Goal: Communication & Community: Answer question/provide support

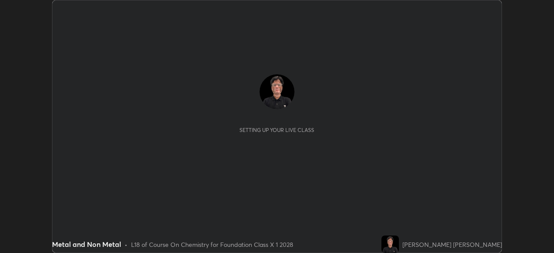
scroll to position [253, 554]
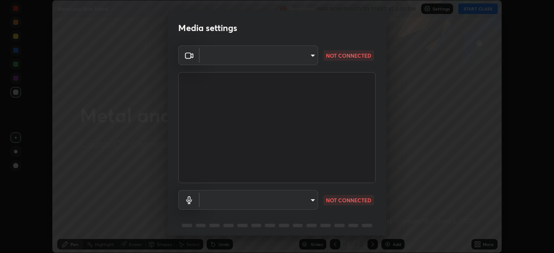
type input "648abb19764dab56075ae6cd3c13843a59c6a2446ad08d27c5b482b977c15b1c"
type input "default"
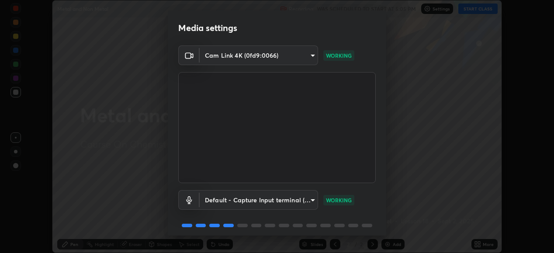
scroll to position [34, 0]
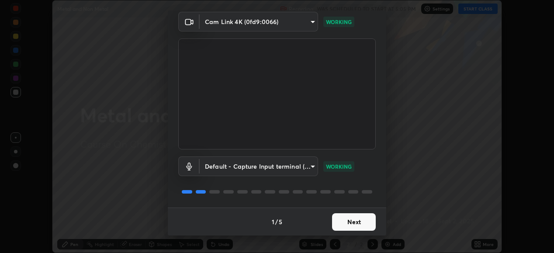
click at [354, 222] on button "Next" at bounding box center [354, 221] width 44 height 17
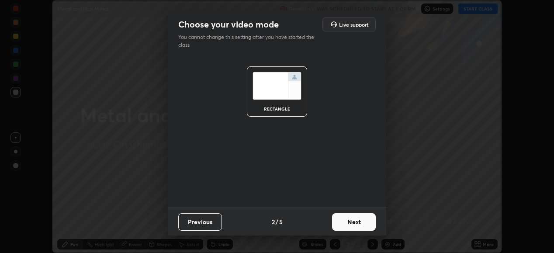
scroll to position [0, 0]
click at [362, 223] on button "Next" at bounding box center [354, 221] width 44 height 17
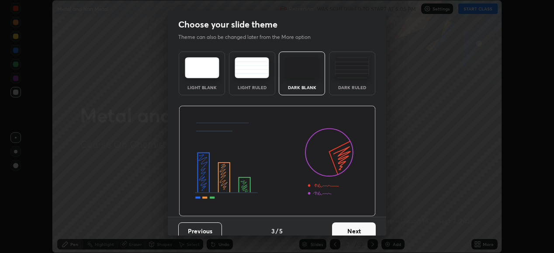
click at [361, 226] on button "Next" at bounding box center [354, 230] width 44 height 17
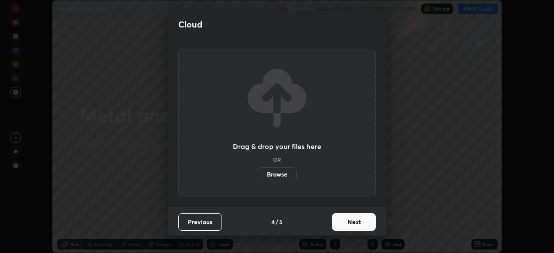
click at [363, 220] on button "Next" at bounding box center [354, 221] width 44 height 17
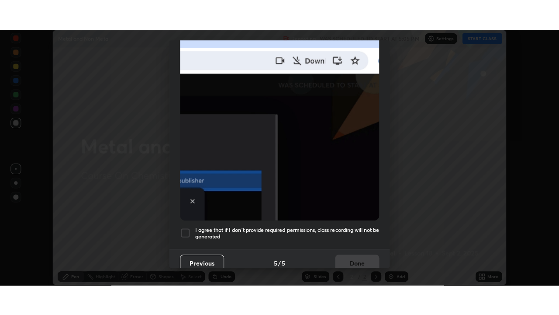
scroll to position [212, 0]
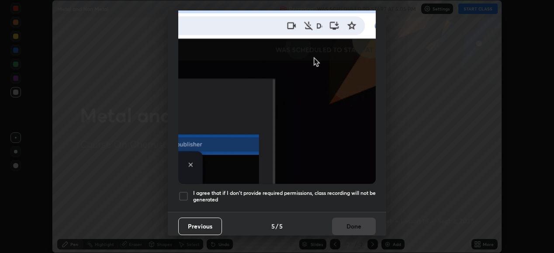
click at [185, 192] on div at bounding box center [183, 196] width 10 height 10
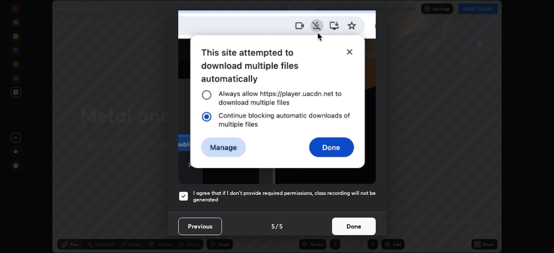
click at [348, 221] on button "Done" at bounding box center [354, 226] width 44 height 17
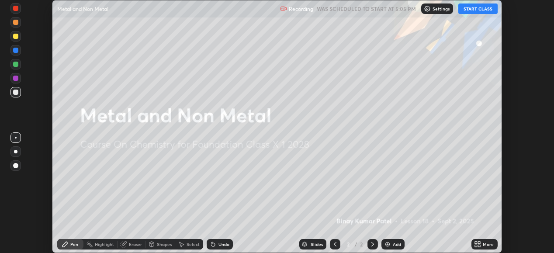
click at [476, 243] on icon at bounding box center [476, 243] width 2 height 2
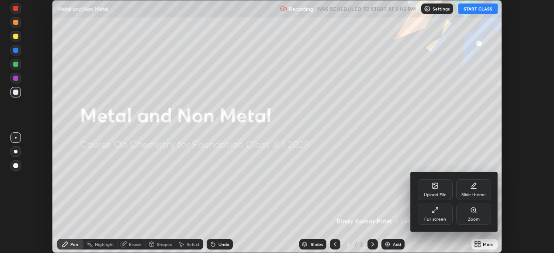
click at [440, 217] on div "Full screen" at bounding box center [435, 219] width 22 height 4
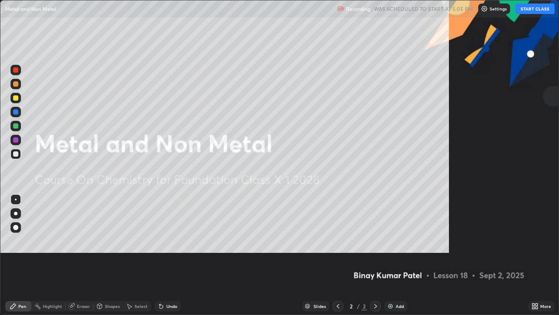
scroll to position [315, 559]
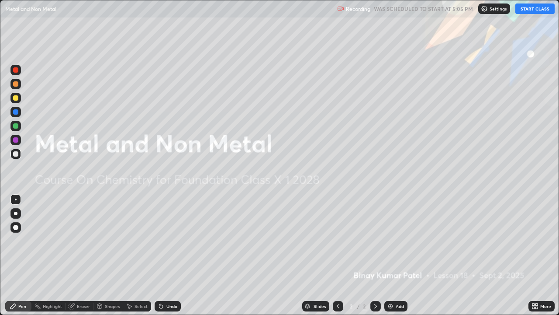
click at [535, 9] on button "START CLASS" at bounding box center [535, 8] width 39 height 10
click at [390, 253] on img at bounding box center [390, 305] width 7 height 7
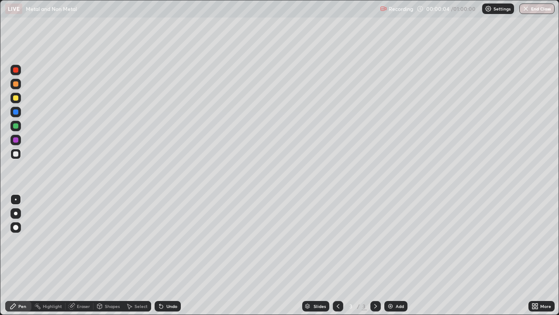
click at [15, 225] on div at bounding box center [15, 227] width 5 height 5
click at [17, 100] on div at bounding box center [15, 97] width 5 height 5
click at [17, 128] on div at bounding box center [15, 126] width 10 height 10
click at [389, 253] on img at bounding box center [390, 305] width 7 height 7
click at [16, 99] on div at bounding box center [15, 97] width 5 height 5
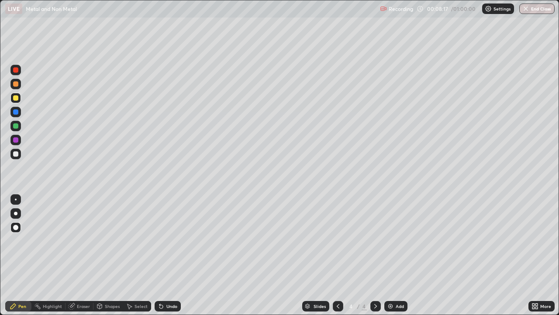
click at [170, 253] on div "Undo" at bounding box center [171, 306] width 11 height 4
click at [169, 253] on div "Undo" at bounding box center [171, 306] width 11 height 4
click at [174, 253] on div "Undo" at bounding box center [168, 306] width 26 height 10
click at [176, 253] on div "Undo" at bounding box center [168, 306] width 26 height 10
click at [15, 128] on div at bounding box center [15, 125] width 5 height 5
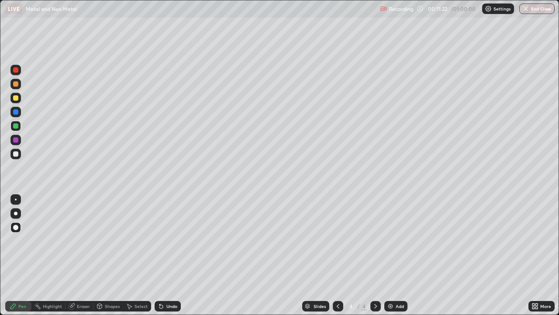
click at [337, 253] on icon at bounding box center [338, 305] width 7 height 7
click at [374, 253] on icon at bounding box center [375, 305] width 7 height 7
click at [159, 253] on icon at bounding box center [160, 306] width 3 height 3
click at [166, 253] on div "Undo" at bounding box center [171, 306] width 11 height 4
click at [169, 253] on div "Undo" at bounding box center [171, 306] width 11 height 4
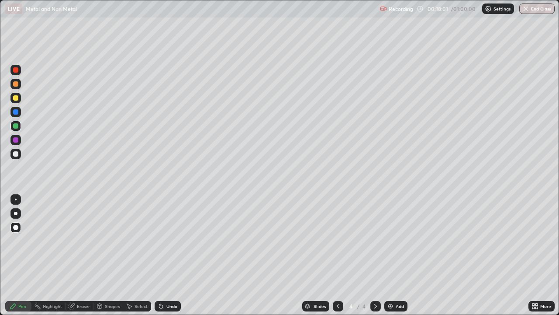
click at [337, 253] on icon at bounding box center [338, 305] width 7 height 7
click at [374, 253] on icon at bounding box center [375, 305] width 7 height 7
click at [376, 253] on icon at bounding box center [375, 305] width 7 height 7
click at [390, 253] on img at bounding box center [390, 305] width 7 height 7
click at [15, 97] on div at bounding box center [15, 97] width 5 height 5
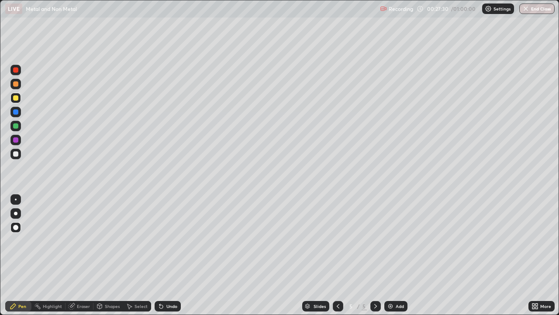
click at [374, 253] on icon at bounding box center [375, 305] width 7 height 7
click at [389, 253] on img at bounding box center [390, 305] width 7 height 7
click at [387, 253] on img at bounding box center [390, 305] width 7 height 7
click at [389, 253] on img at bounding box center [390, 305] width 7 height 7
click at [390, 253] on img at bounding box center [390, 305] width 7 height 7
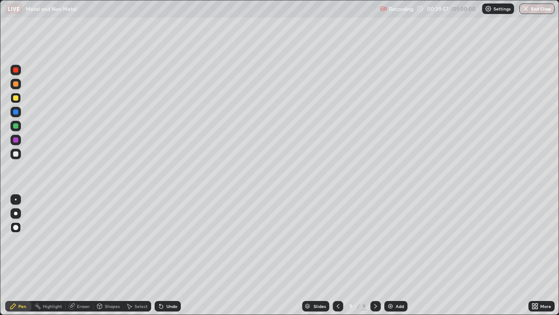
click at [17, 156] on div at bounding box center [15, 154] width 10 height 10
click at [168, 253] on div "Undo" at bounding box center [171, 306] width 11 height 4
click at [170, 253] on div "Undo" at bounding box center [171, 306] width 11 height 4
click at [173, 253] on div "Undo" at bounding box center [168, 306] width 26 height 10
click at [389, 253] on img at bounding box center [390, 305] width 7 height 7
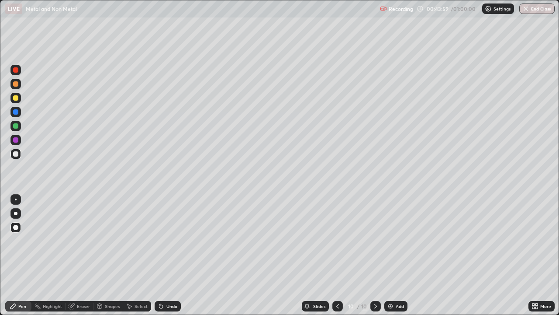
click at [105, 253] on div "Shapes" at bounding box center [112, 306] width 15 height 4
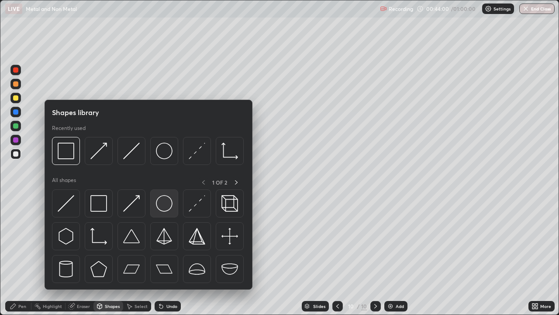
click at [164, 199] on img at bounding box center [164, 203] width 17 height 17
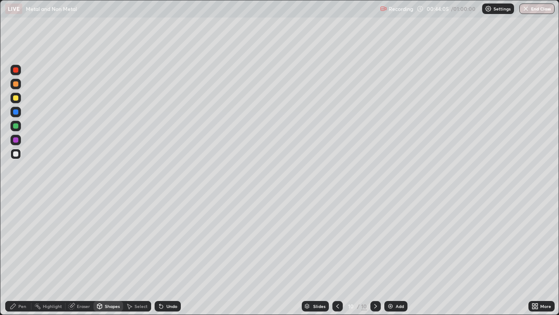
click at [134, 253] on div "Select" at bounding box center [137, 306] width 28 height 10
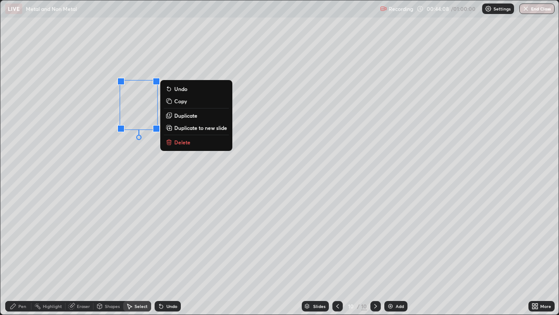
click at [183, 116] on p "Duplicate" at bounding box center [185, 115] width 23 height 7
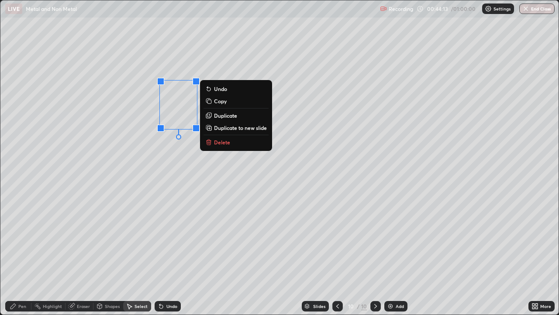
click at [220, 115] on p "Duplicate" at bounding box center [225, 115] width 23 height 7
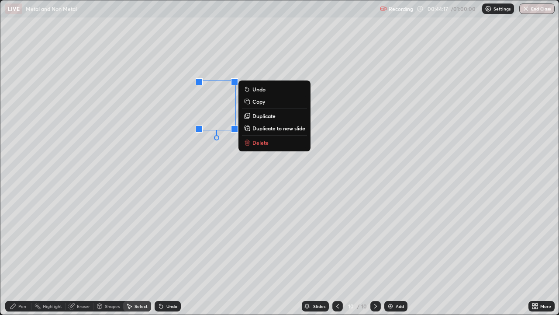
click at [260, 116] on p "Duplicate" at bounding box center [264, 115] width 23 height 7
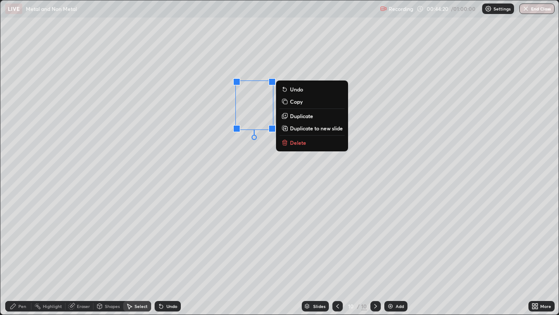
click at [136, 253] on div "Select" at bounding box center [141, 306] width 13 height 4
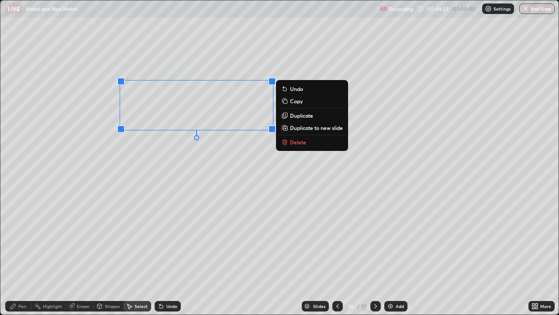
click at [297, 114] on p "Duplicate" at bounding box center [301, 115] width 23 height 7
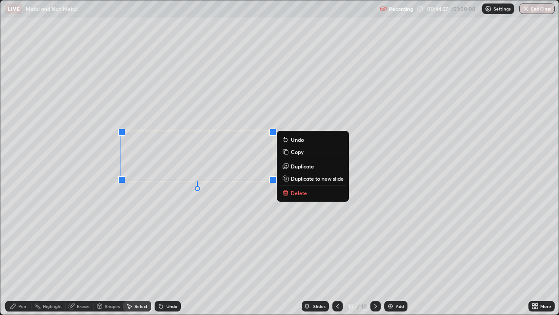
click at [291, 167] on button "Duplicate" at bounding box center [313, 166] width 65 height 10
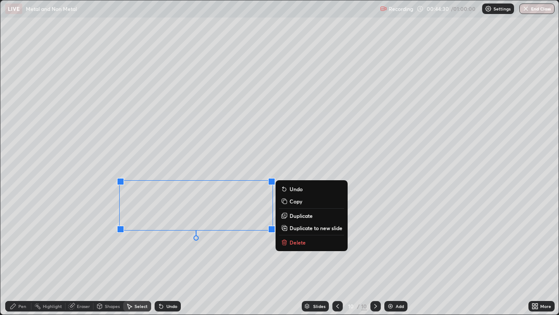
click at [163, 253] on div "0 ° Undo Copy Duplicate Duplicate to new slide Delete" at bounding box center [279, 157] width 558 height 314
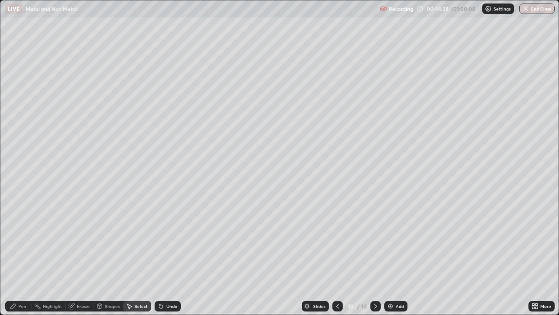
click at [107, 253] on div "Shapes" at bounding box center [112, 306] width 15 height 4
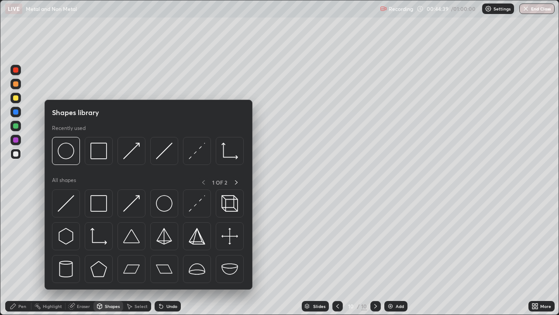
click at [16, 125] on div at bounding box center [15, 125] width 5 height 5
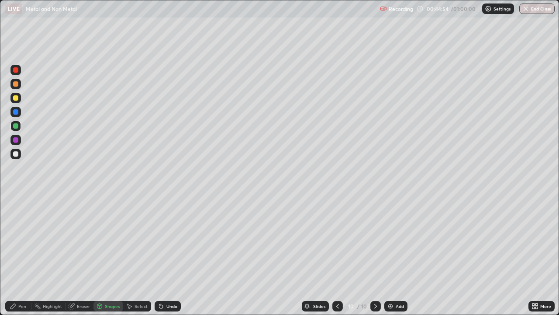
click at [108, 253] on div "Shapes" at bounding box center [112, 306] width 15 height 4
click at [136, 253] on div "Select" at bounding box center [141, 306] width 13 height 4
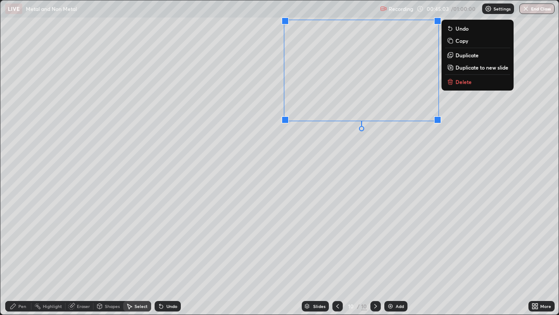
click at [276, 253] on div "0 ° Undo Copy Duplicate Duplicate to new slide Delete" at bounding box center [279, 157] width 558 height 314
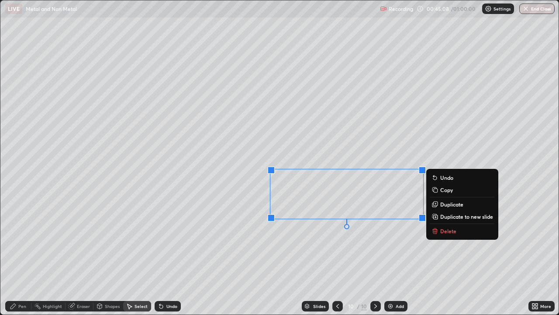
click at [300, 253] on div "0 ° Undo Copy Duplicate Duplicate to new slide Delete" at bounding box center [279, 157] width 558 height 314
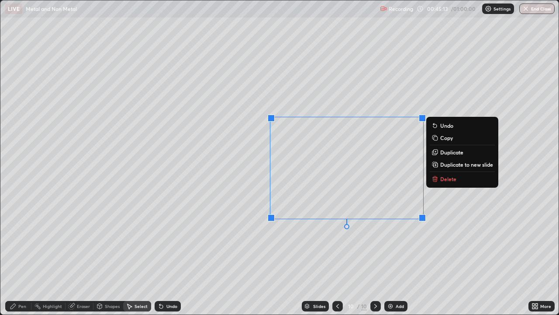
click at [328, 249] on div "0 ° Undo Copy Duplicate Duplicate to new slide Delete" at bounding box center [279, 157] width 558 height 314
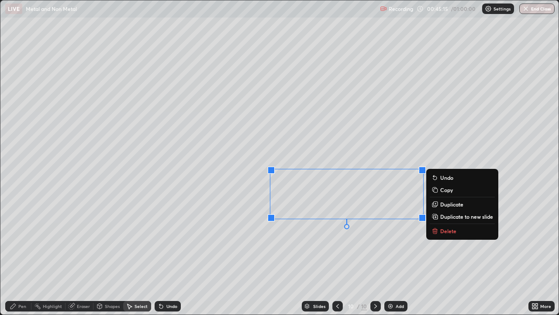
click at [442, 203] on p "Duplicate" at bounding box center [451, 204] width 23 height 7
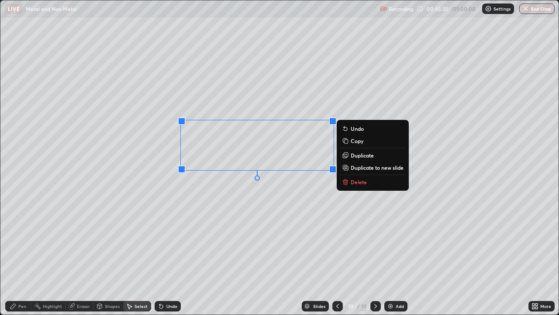
click at [220, 202] on div "0 ° Undo Copy Duplicate Duplicate to new slide Delete" at bounding box center [279, 157] width 558 height 314
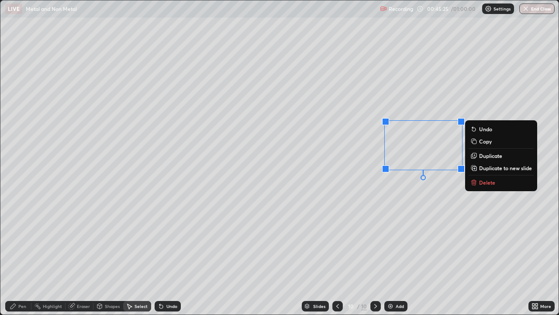
click at [390, 253] on div "0 ° Undo Copy Duplicate Duplicate to new slide Delete" at bounding box center [279, 157] width 558 height 314
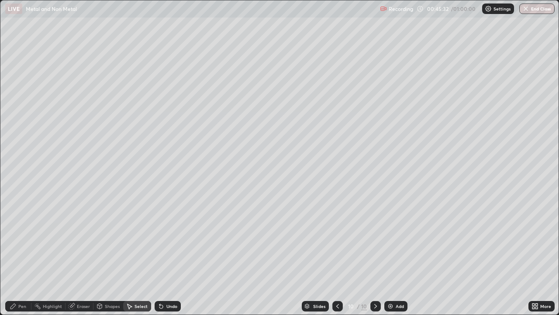
click at [19, 253] on div "Pen" at bounding box center [22, 306] width 8 height 4
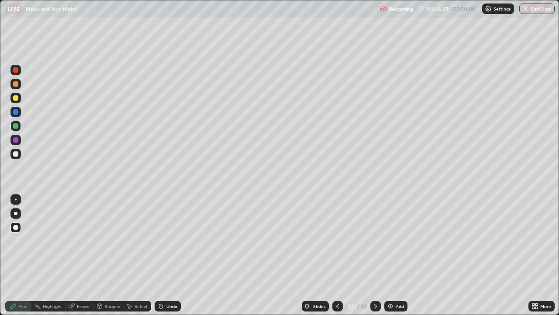
click at [336, 253] on icon at bounding box center [337, 305] width 7 height 7
click at [539, 8] on button "End Class" at bounding box center [537, 8] width 35 height 10
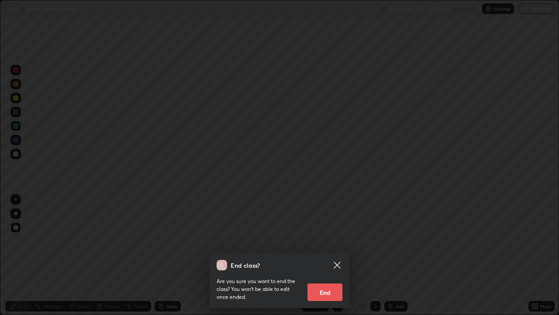
click at [329, 253] on button "End" at bounding box center [325, 291] width 35 height 17
